Goal: Information Seeking & Learning: Learn about a topic

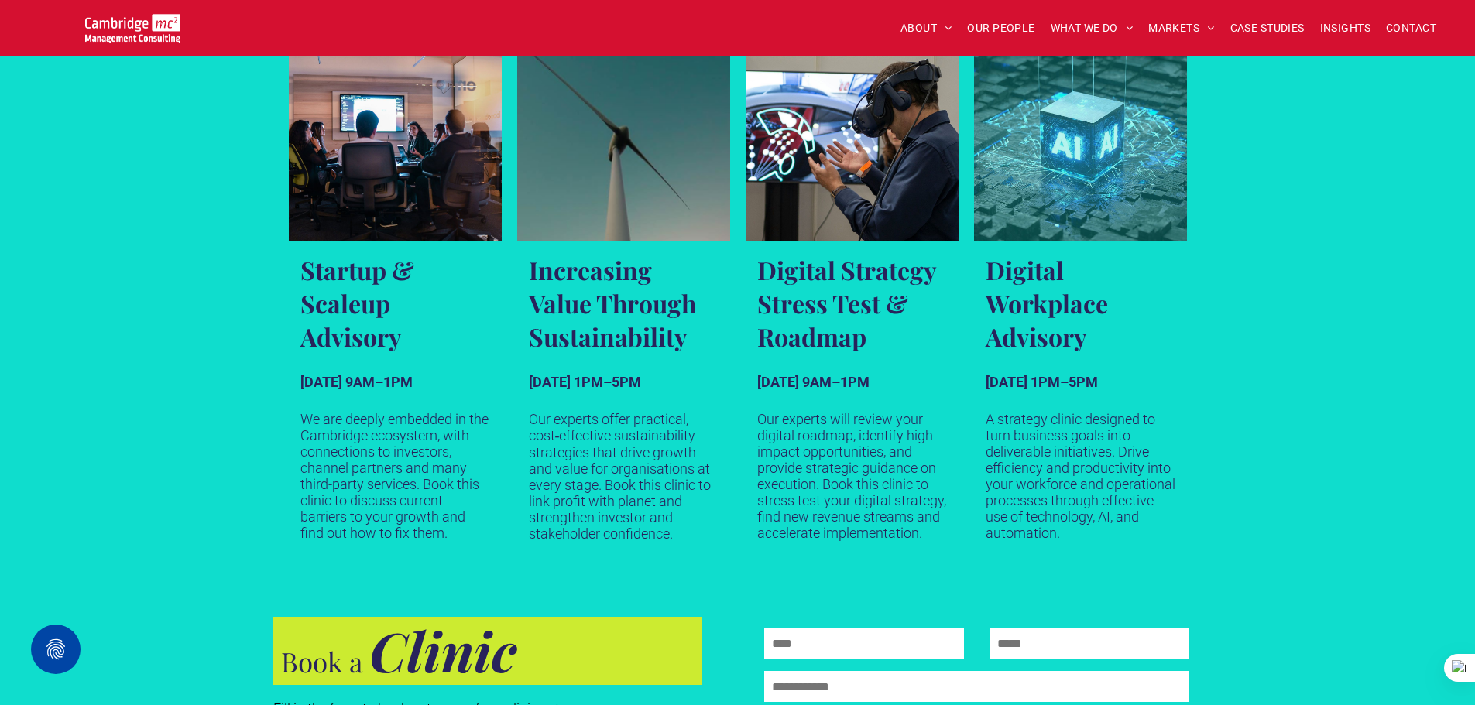
scroll to position [852, 0]
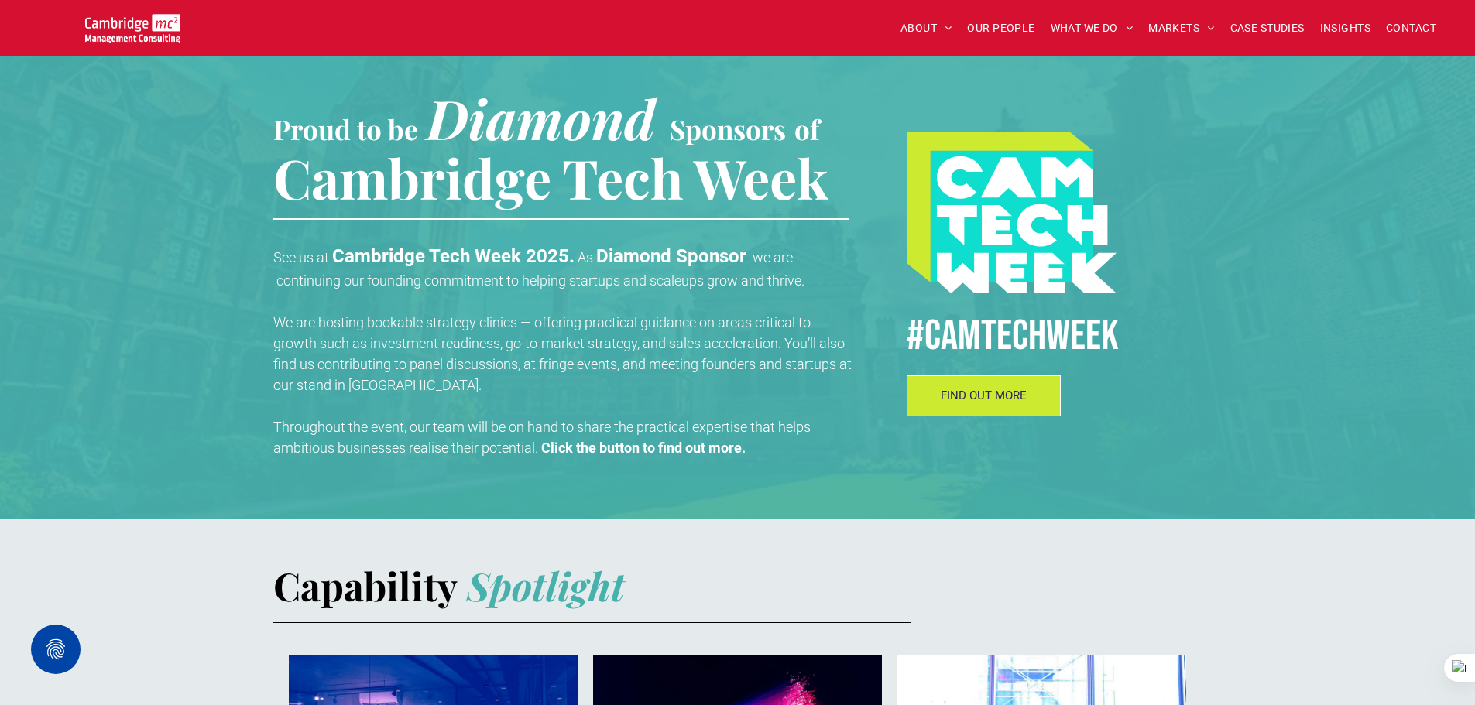
scroll to position [408, 0]
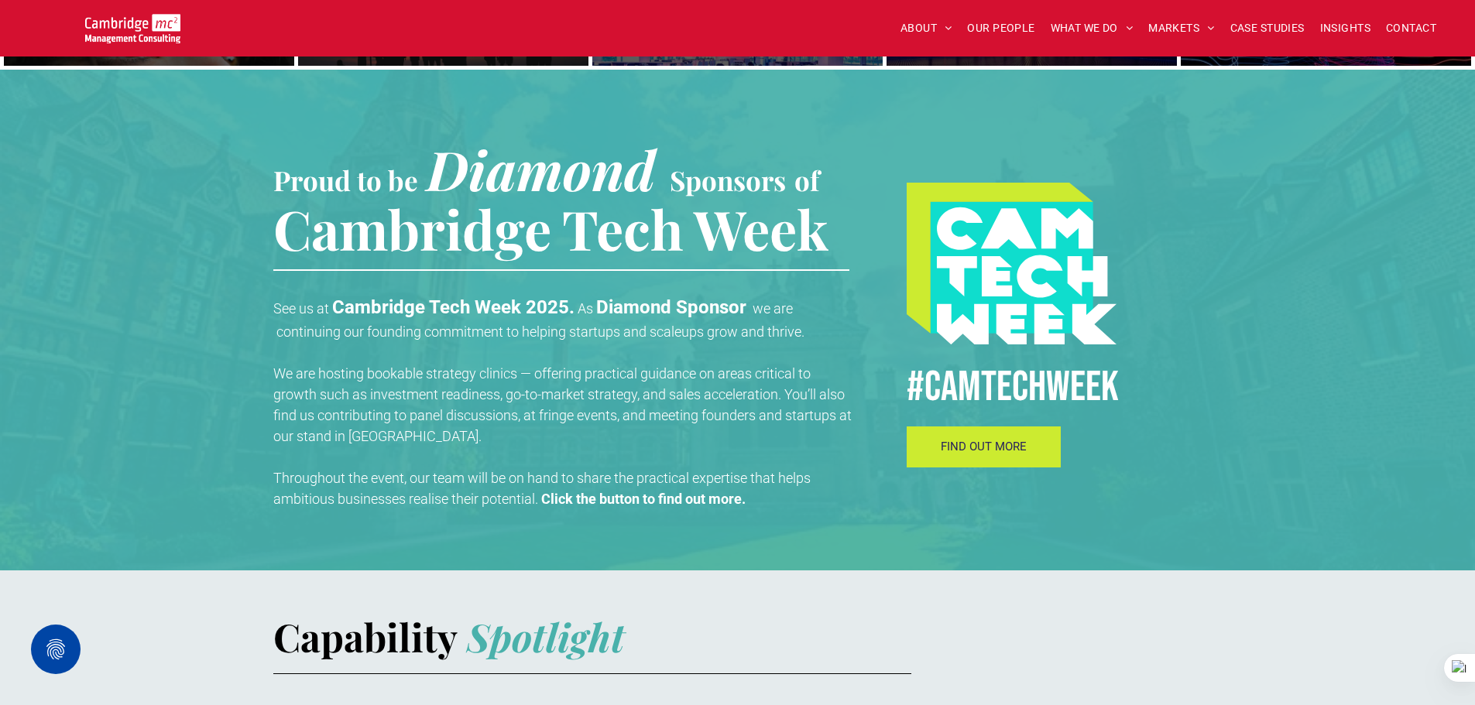
click at [1008, 454] on span "FIND OUT MORE" at bounding box center [984, 447] width 86 height 14
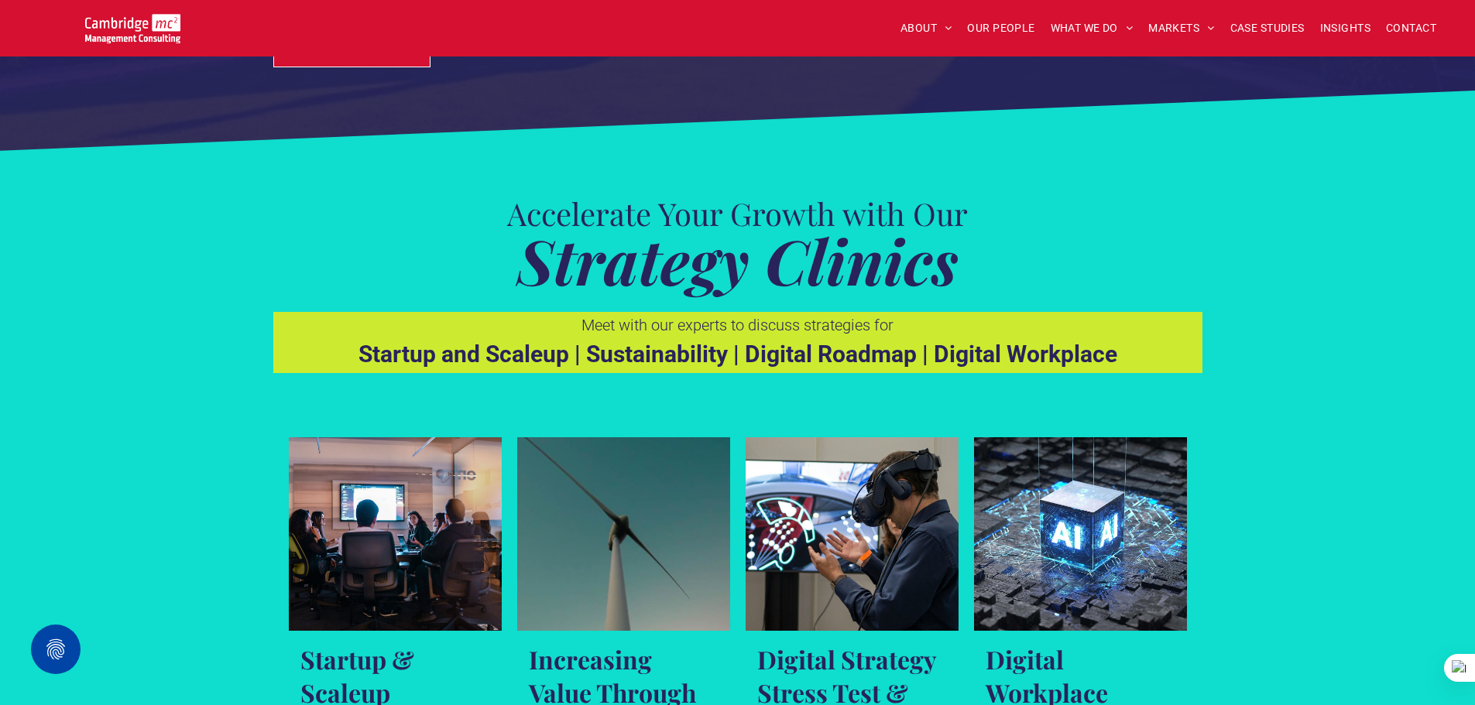
scroll to position [774, 0]
